Goal: Task Accomplishment & Management: Use online tool/utility

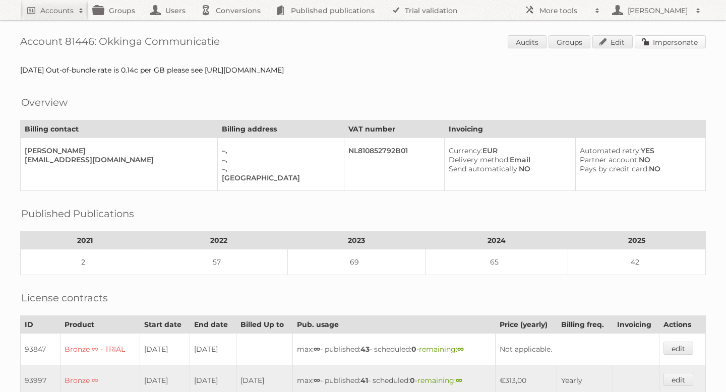
click at [663, 40] on link "Impersonate" at bounding box center [670, 41] width 71 height 13
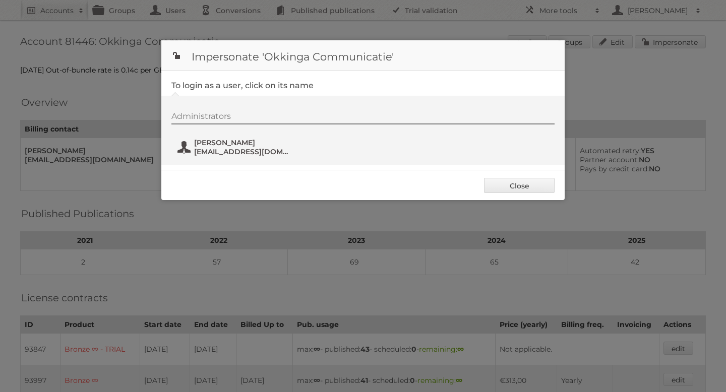
click at [246, 154] on span "administratie@okkinga.nl" at bounding box center [243, 151] width 98 height 9
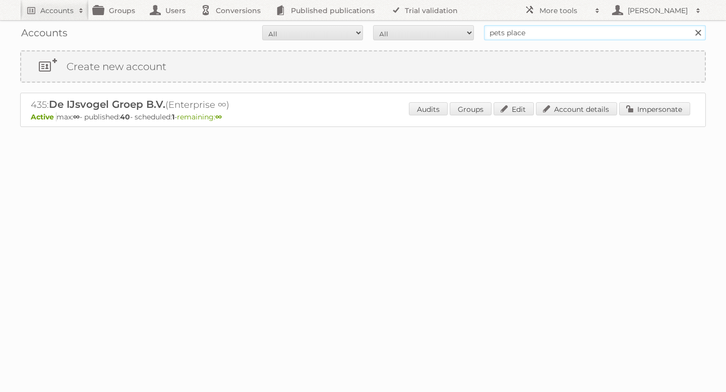
click at [503, 38] on input "pets place" at bounding box center [595, 32] width 222 height 15
type input "p"
type input "vomar"
click at [690, 25] on input "Search" at bounding box center [697, 32] width 15 height 15
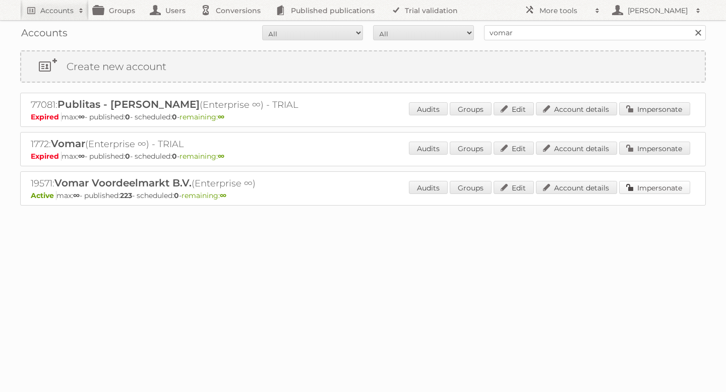
click at [647, 184] on link "Impersonate" at bounding box center [654, 187] width 71 height 13
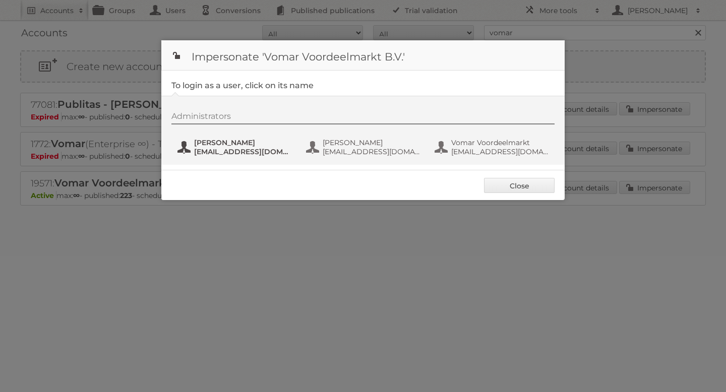
click at [215, 150] on span "JVerhorst@vomar.nl" at bounding box center [243, 151] width 98 height 9
